Goal: Navigation & Orientation: Find specific page/section

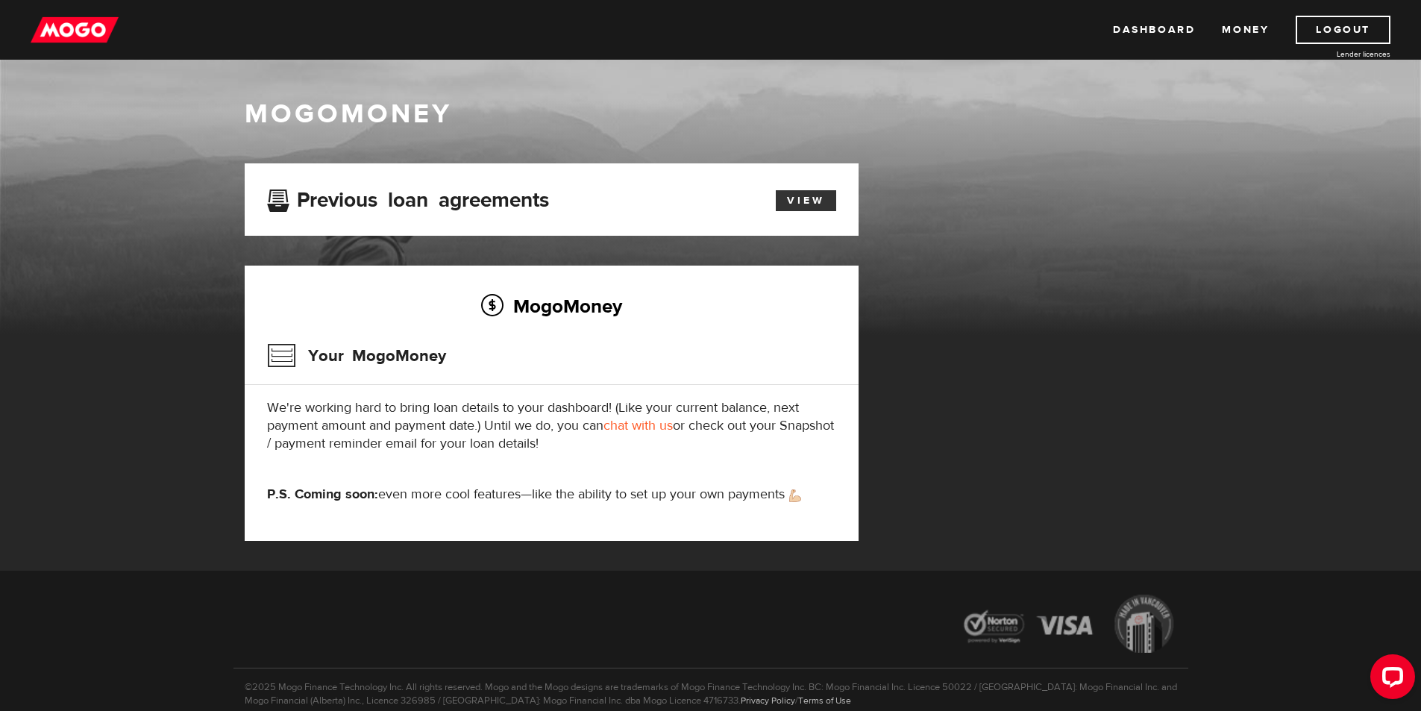
click at [806, 199] on link "View" at bounding box center [806, 200] width 60 height 21
click at [1147, 28] on link "Dashboard" at bounding box center [1154, 30] width 82 height 28
click at [280, 352] on h3 "Your MogoMoney" at bounding box center [356, 355] width 179 height 39
click at [810, 198] on link "View" at bounding box center [806, 200] width 60 height 21
